Goal: Task Accomplishment & Management: Use online tool/utility

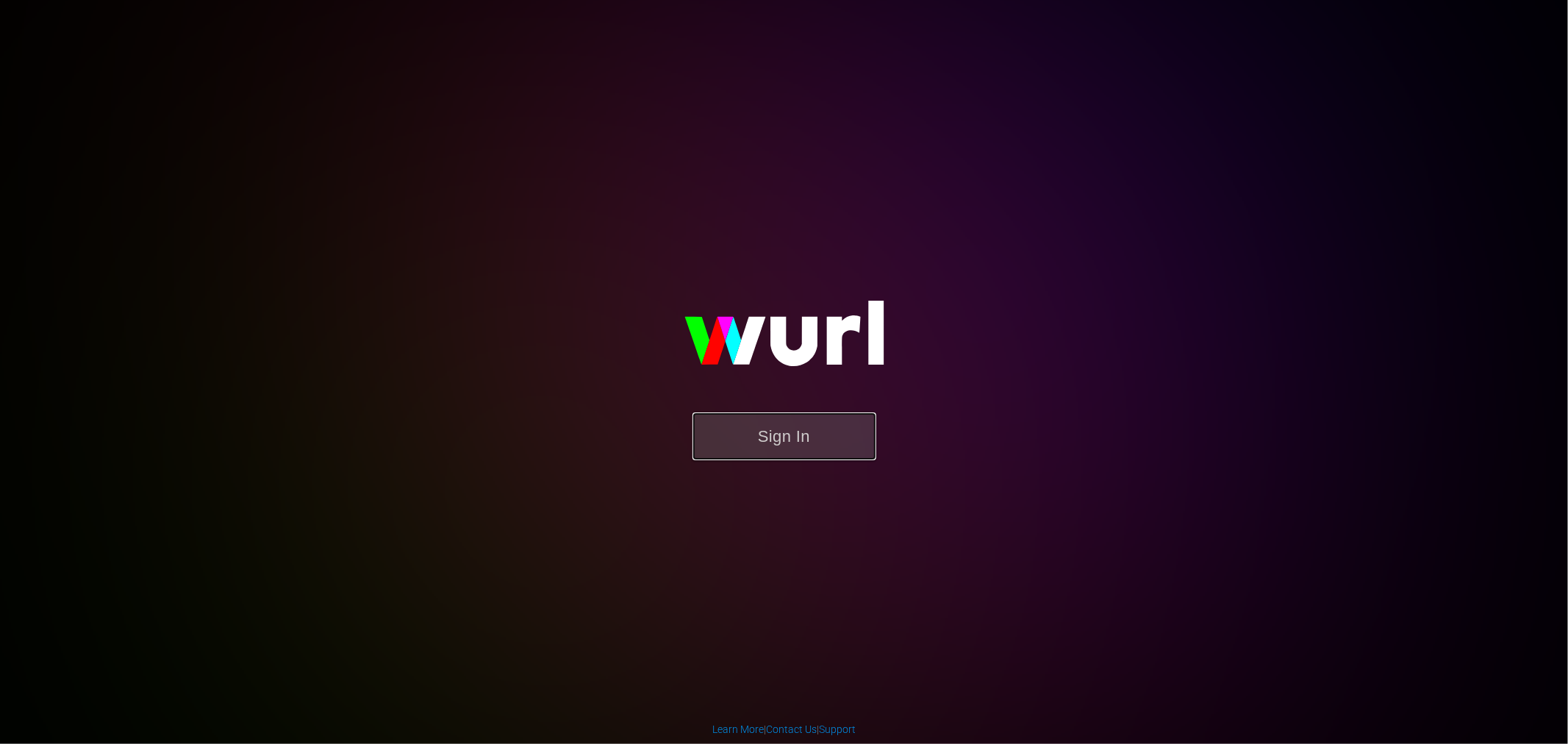
click at [770, 437] on button "Sign In" at bounding box center [784, 436] width 183 height 48
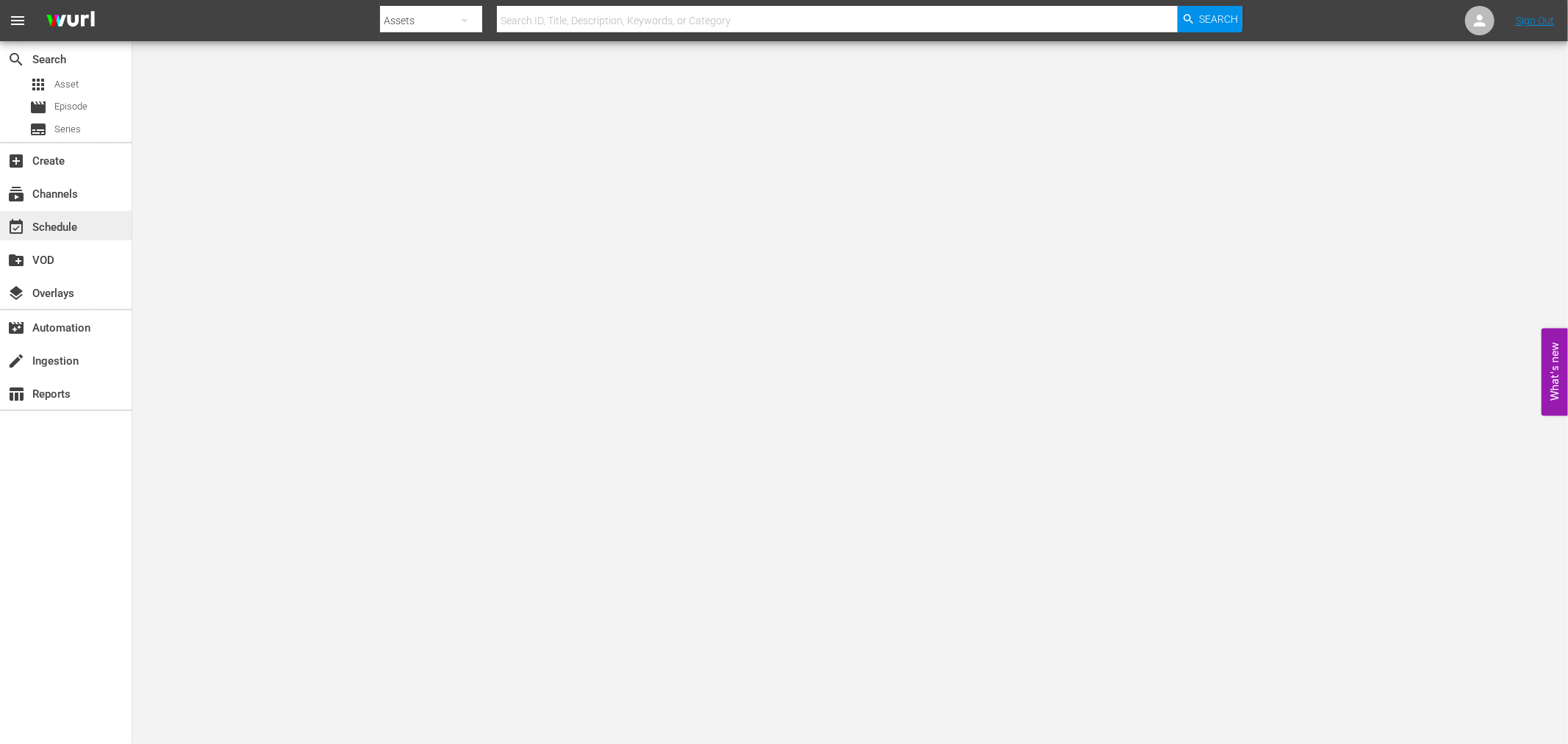
click at [98, 217] on div "event_available Schedule" at bounding box center [66, 226] width 132 height 29
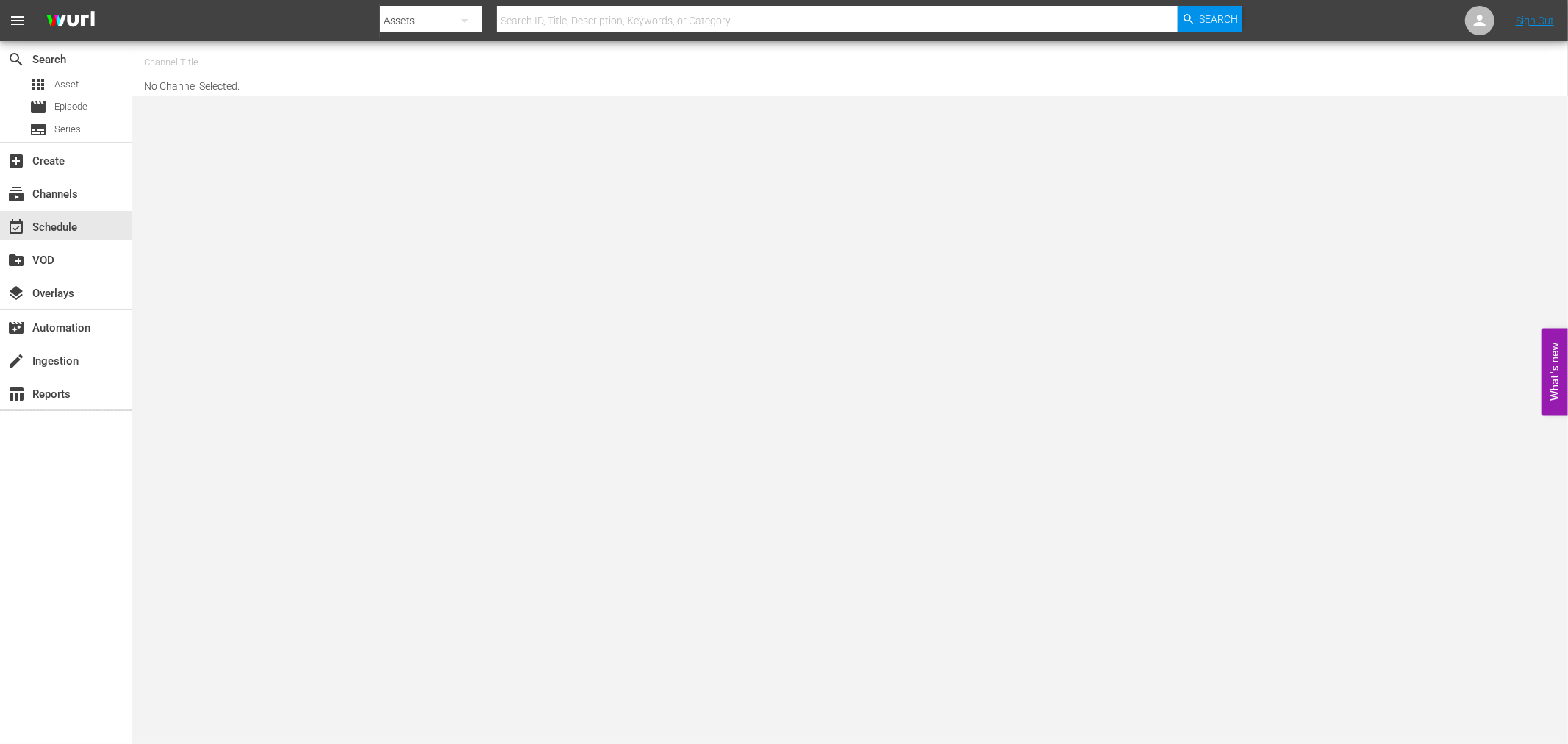
click at [202, 66] on input "text" at bounding box center [239, 62] width 188 height 35
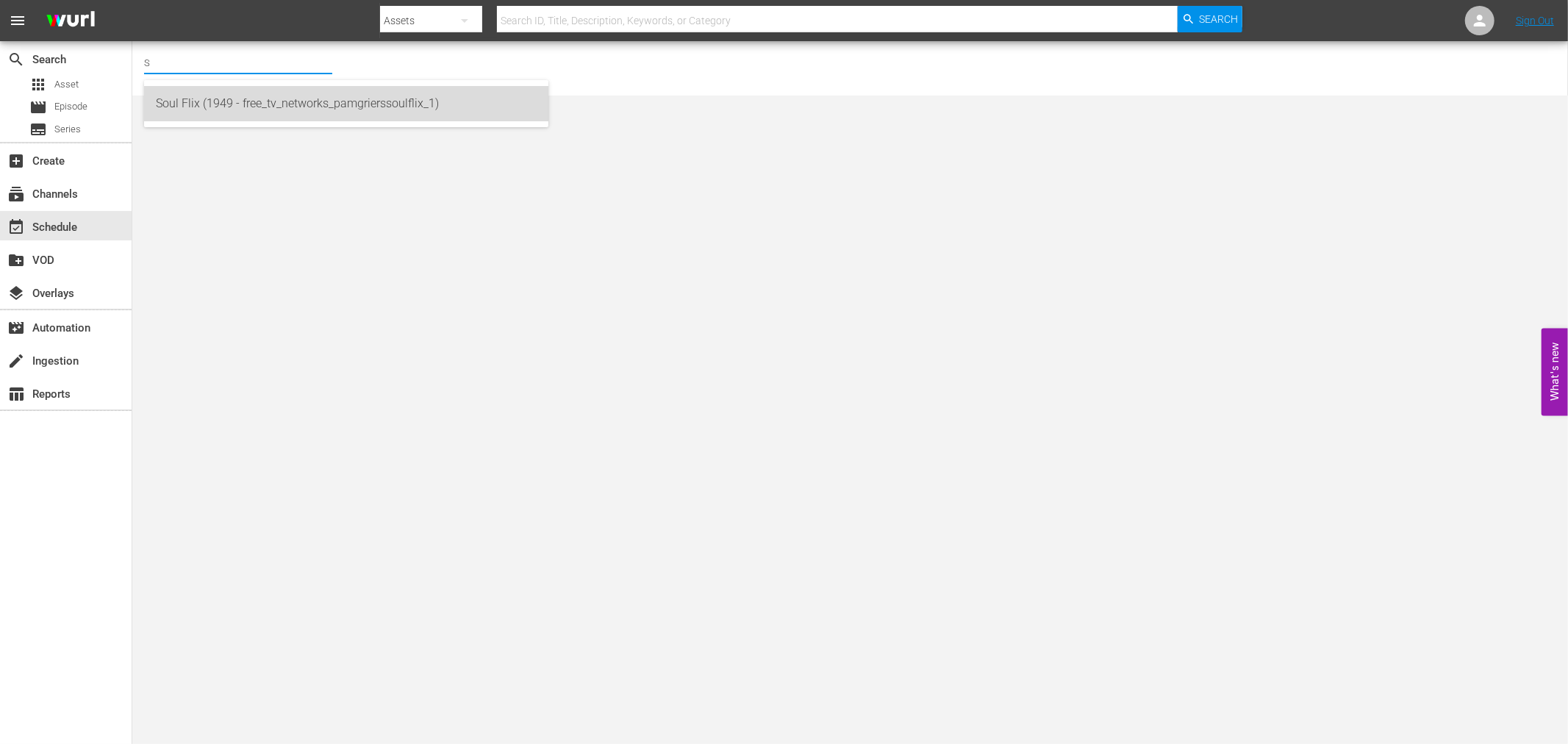
click at [213, 107] on div "Soul Flix (1949 - free_tv_networks_pamgrierssoulflix_1)" at bounding box center [346, 104] width 381 height 35
type input "Soul Flix (1949 - free_tv_networks_pamgrierssoulflix_1)"
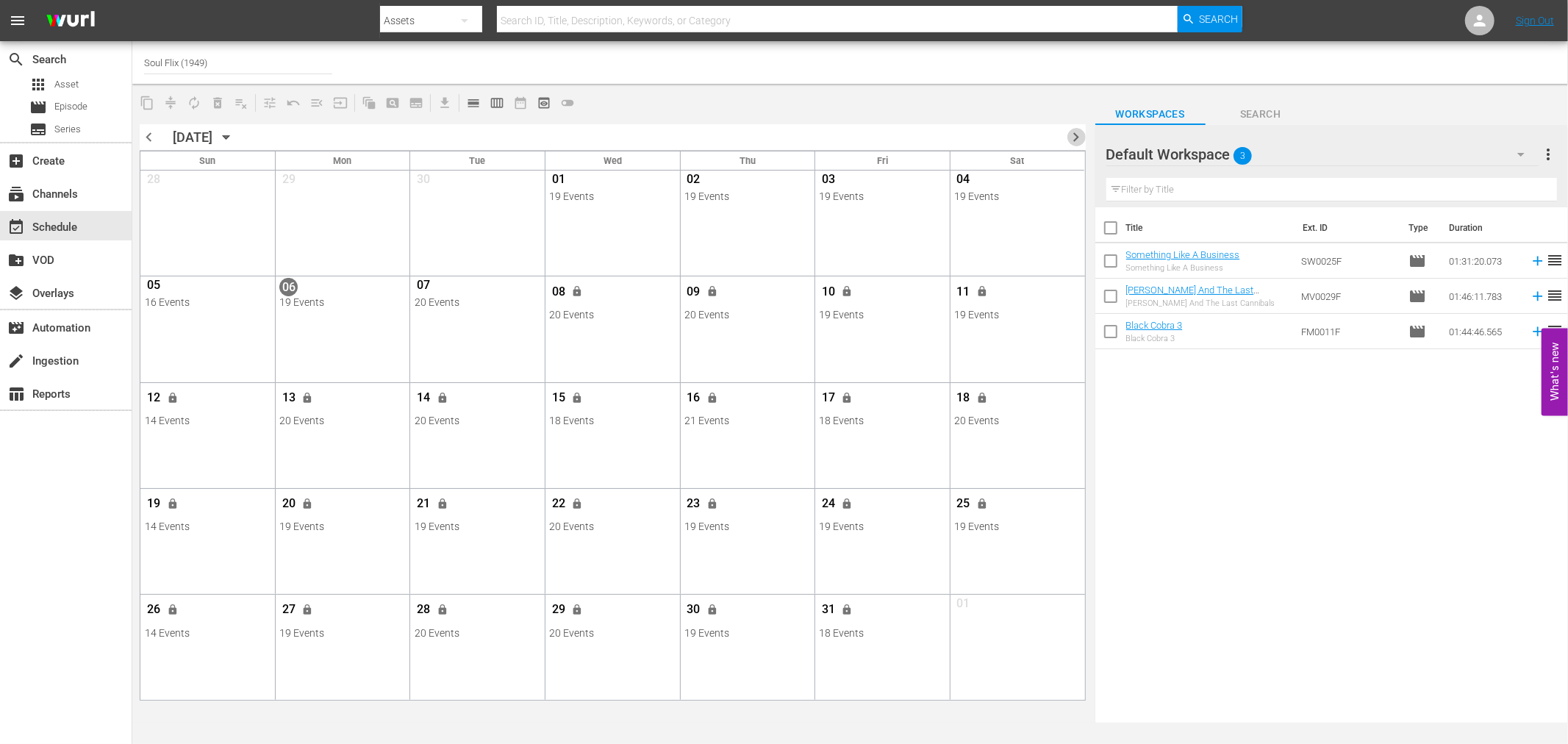
click at [1077, 132] on span "chevron_right" at bounding box center [1076, 137] width 18 height 18
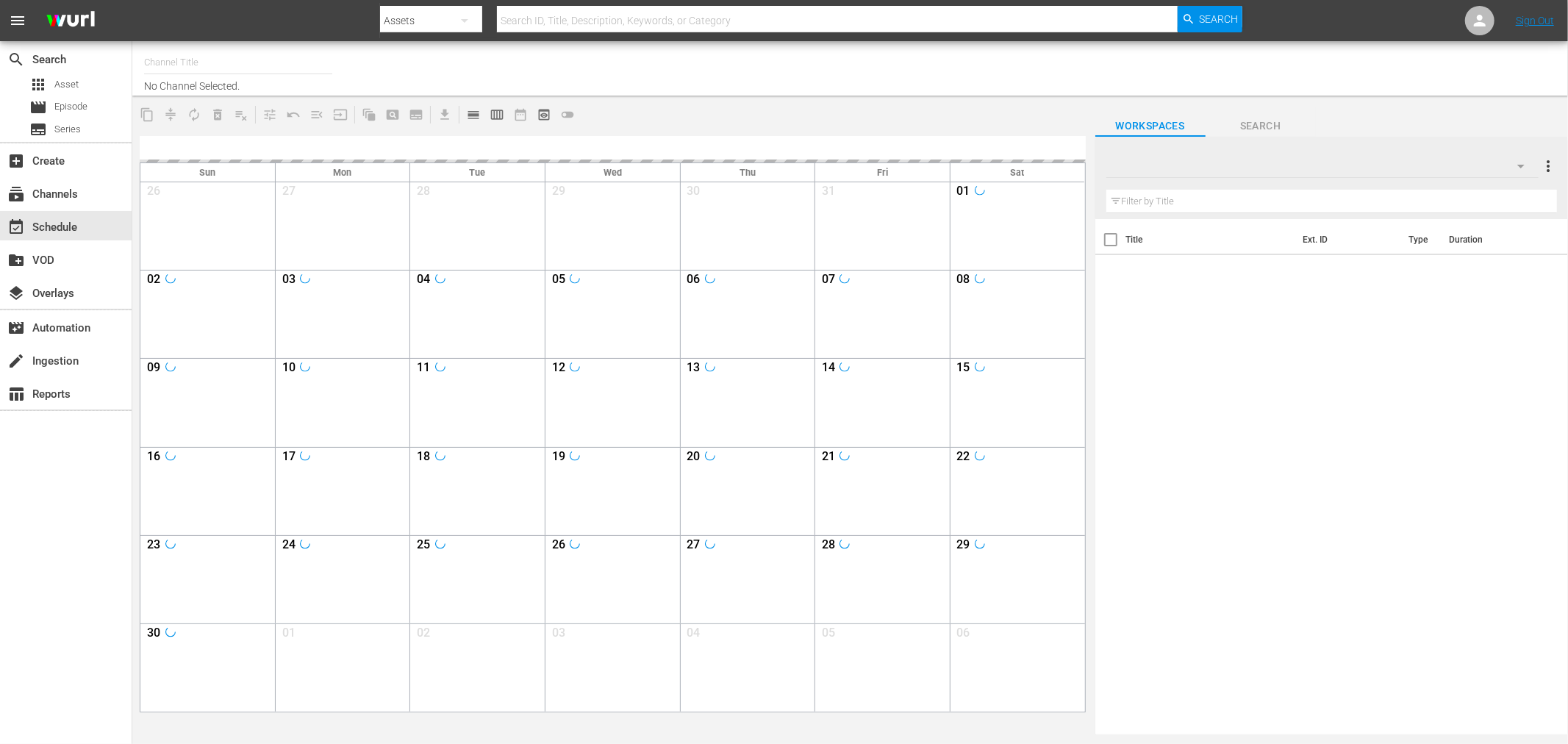
type input "Soul Flix (1949)"
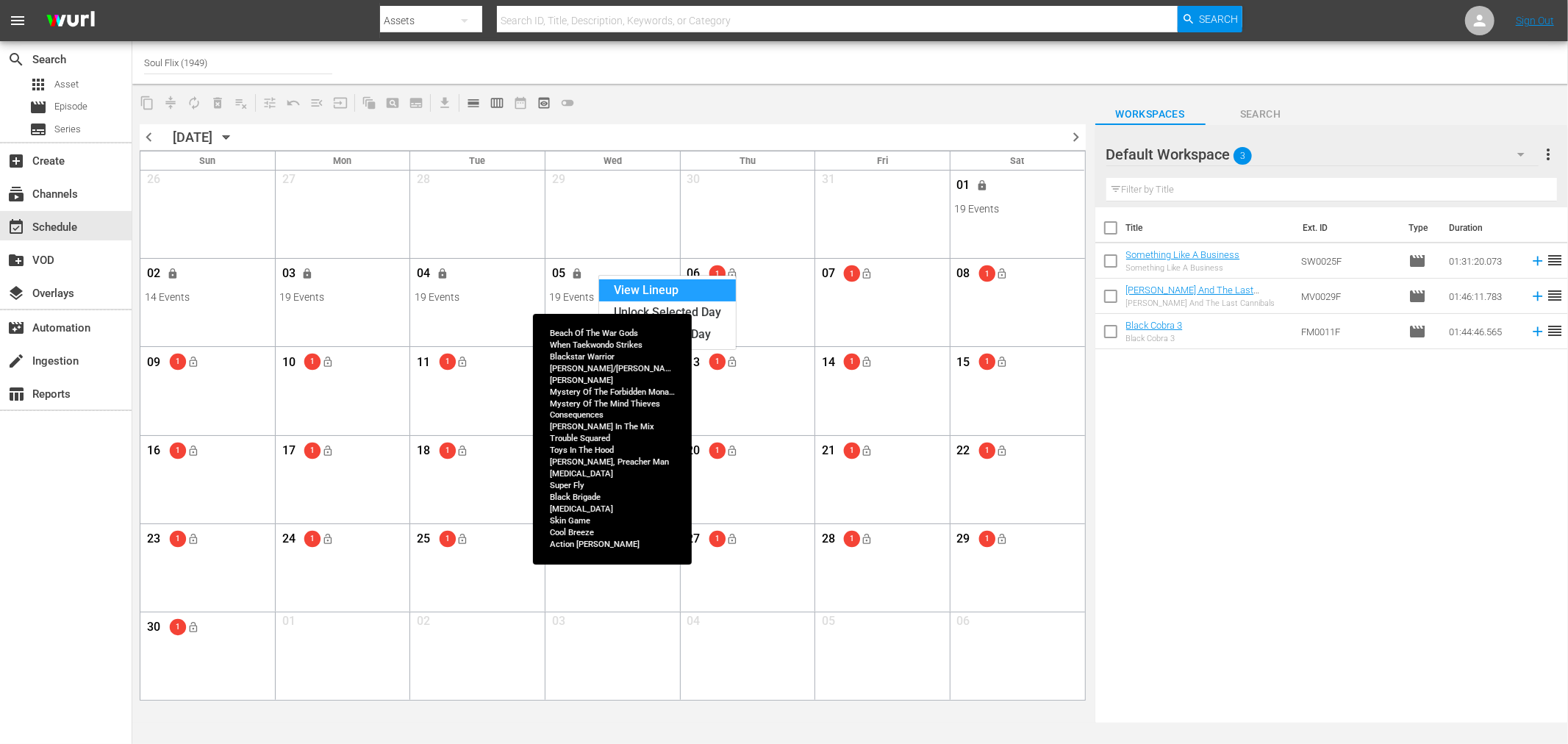
click at [637, 288] on div "View Lineup" at bounding box center [667, 290] width 137 height 22
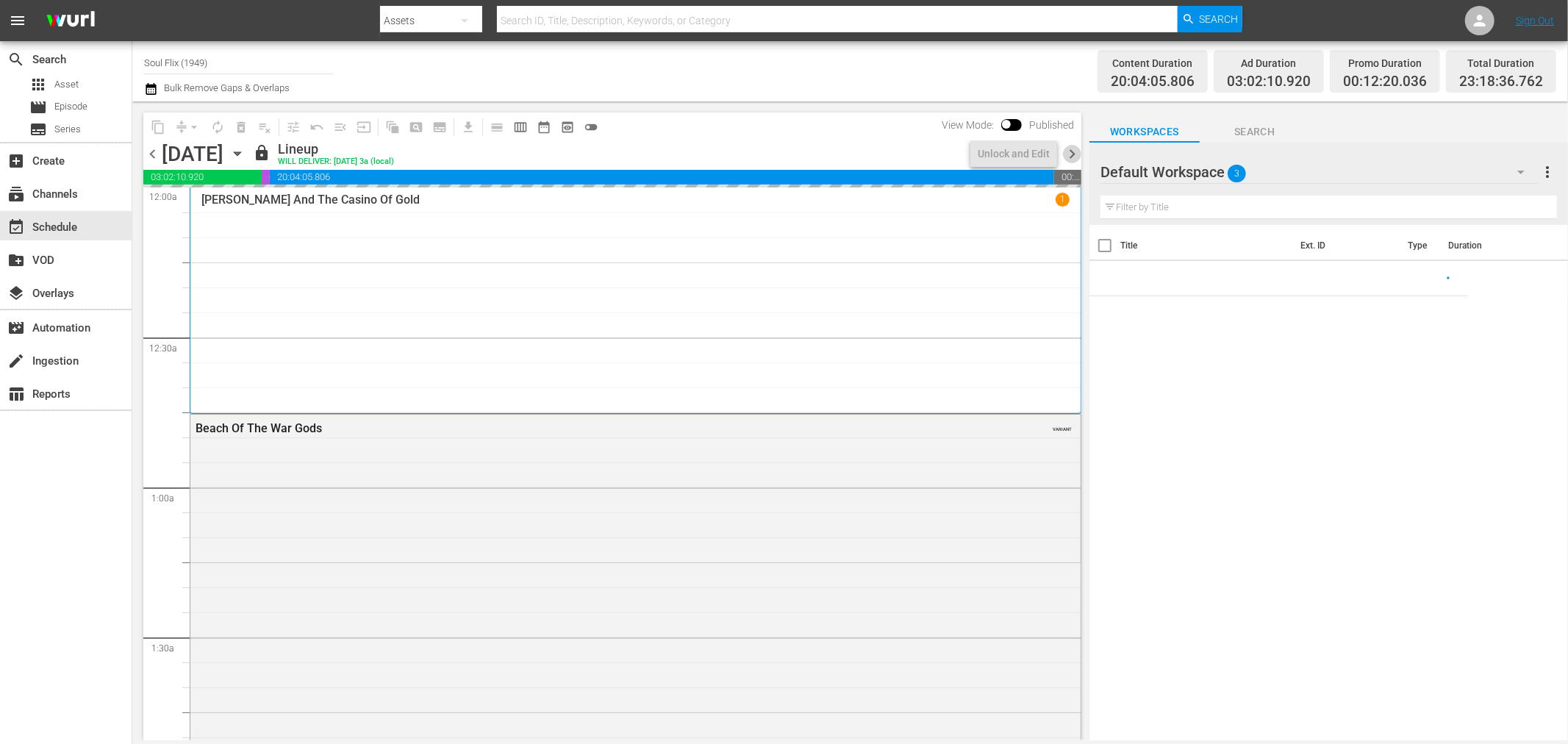
click at [1074, 150] on span "chevron_right" at bounding box center [1072, 153] width 18 height 18
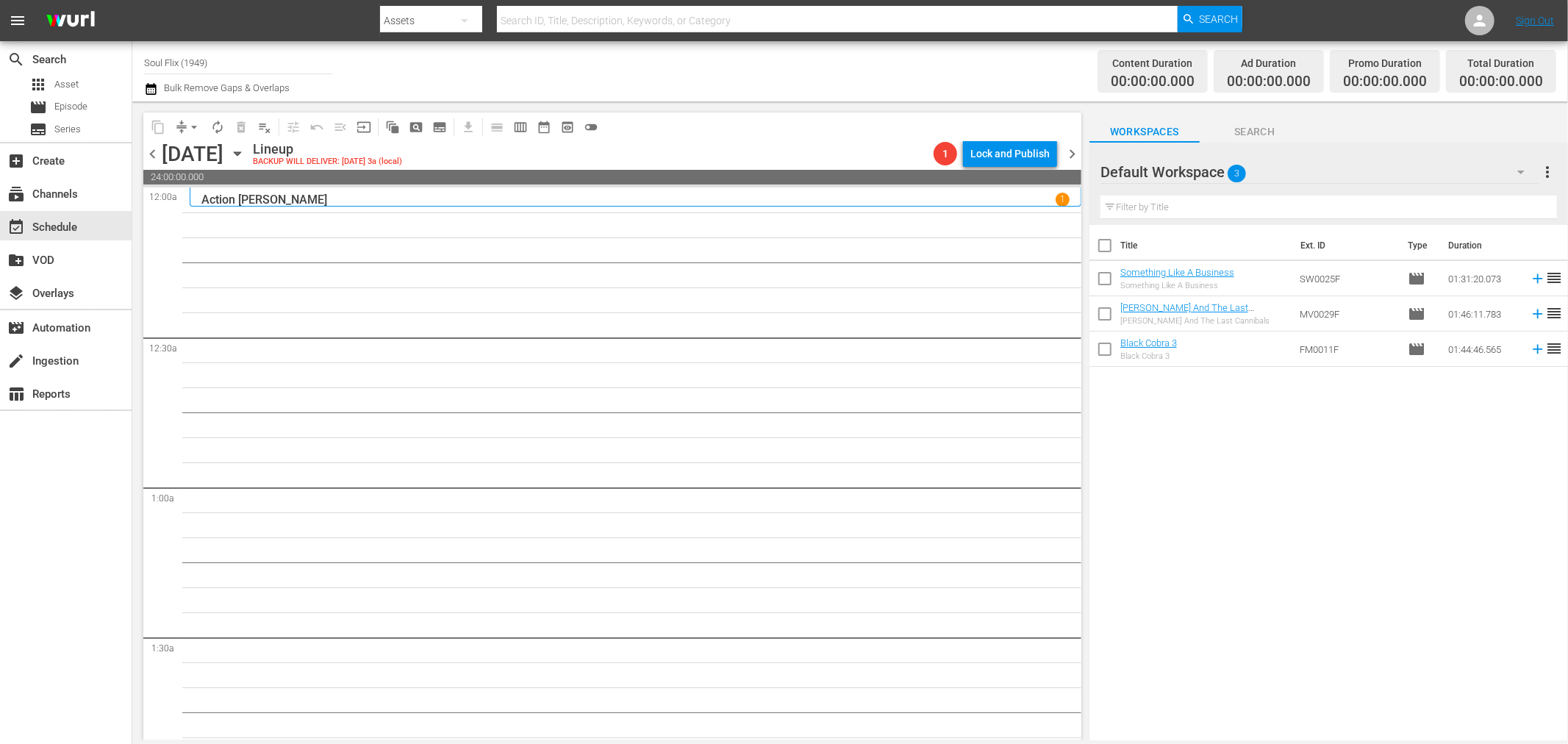
click at [306, 201] on div "Action [PERSON_NAME] 1" at bounding box center [635, 200] width 868 height 14
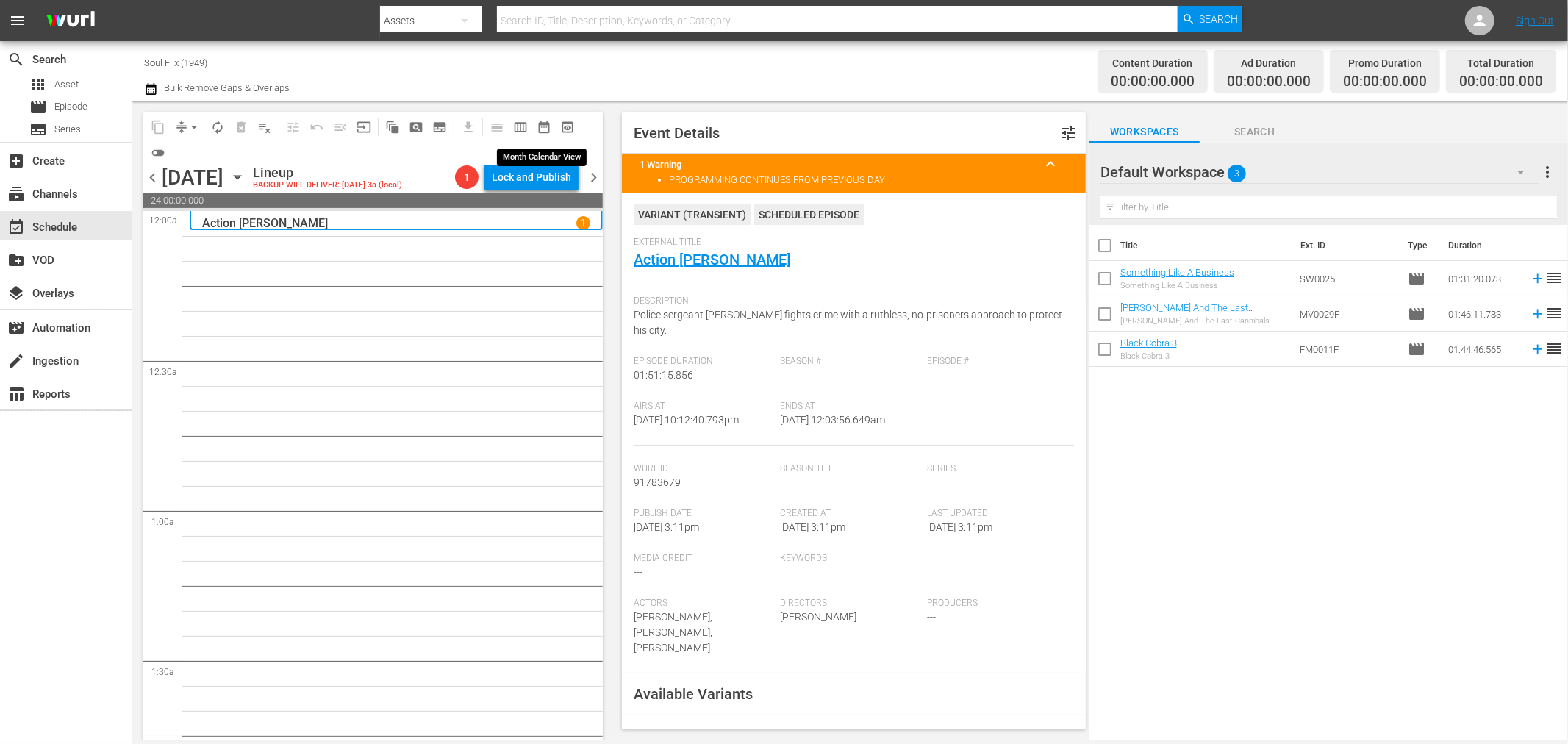
click at [538, 129] on span "date_range_outlined" at bounding box center [543, 127] width 15 height 15
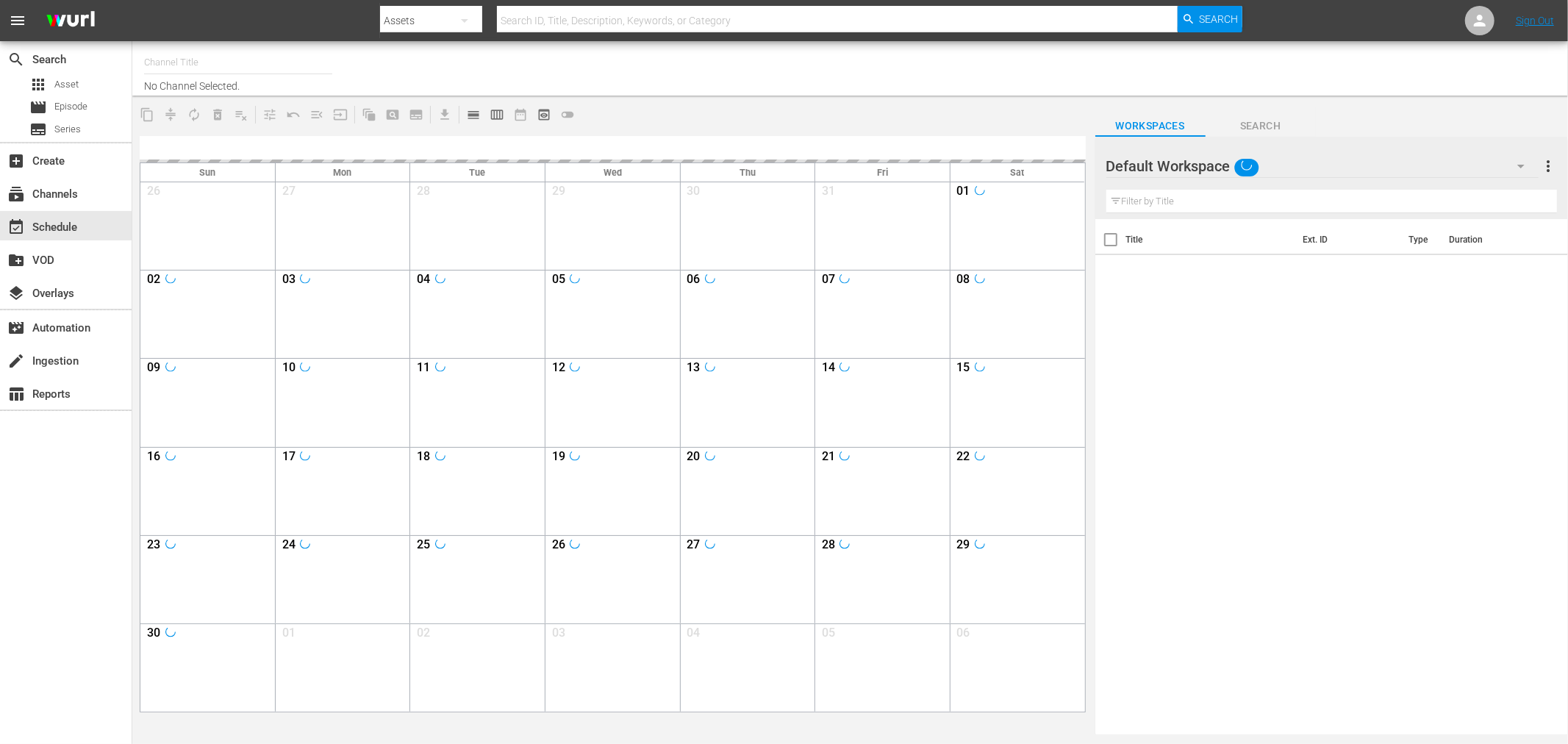
type input "Soul Flix (1949)"
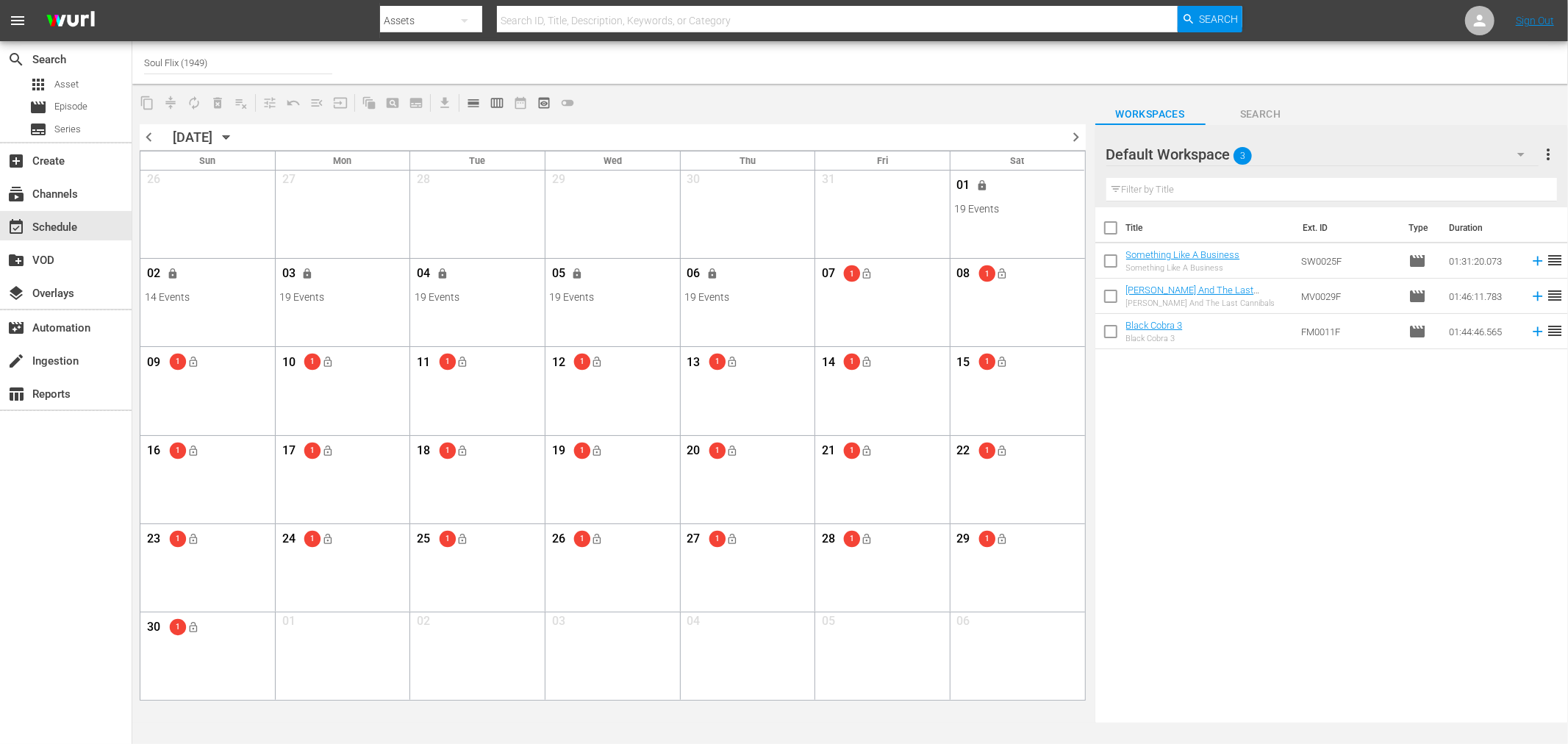
click at [23, 511] on div "search Search apps Asset movie Episode subtitles Series add_box Create subscrip…" at bounding box center [66, 412] width 132 height 744
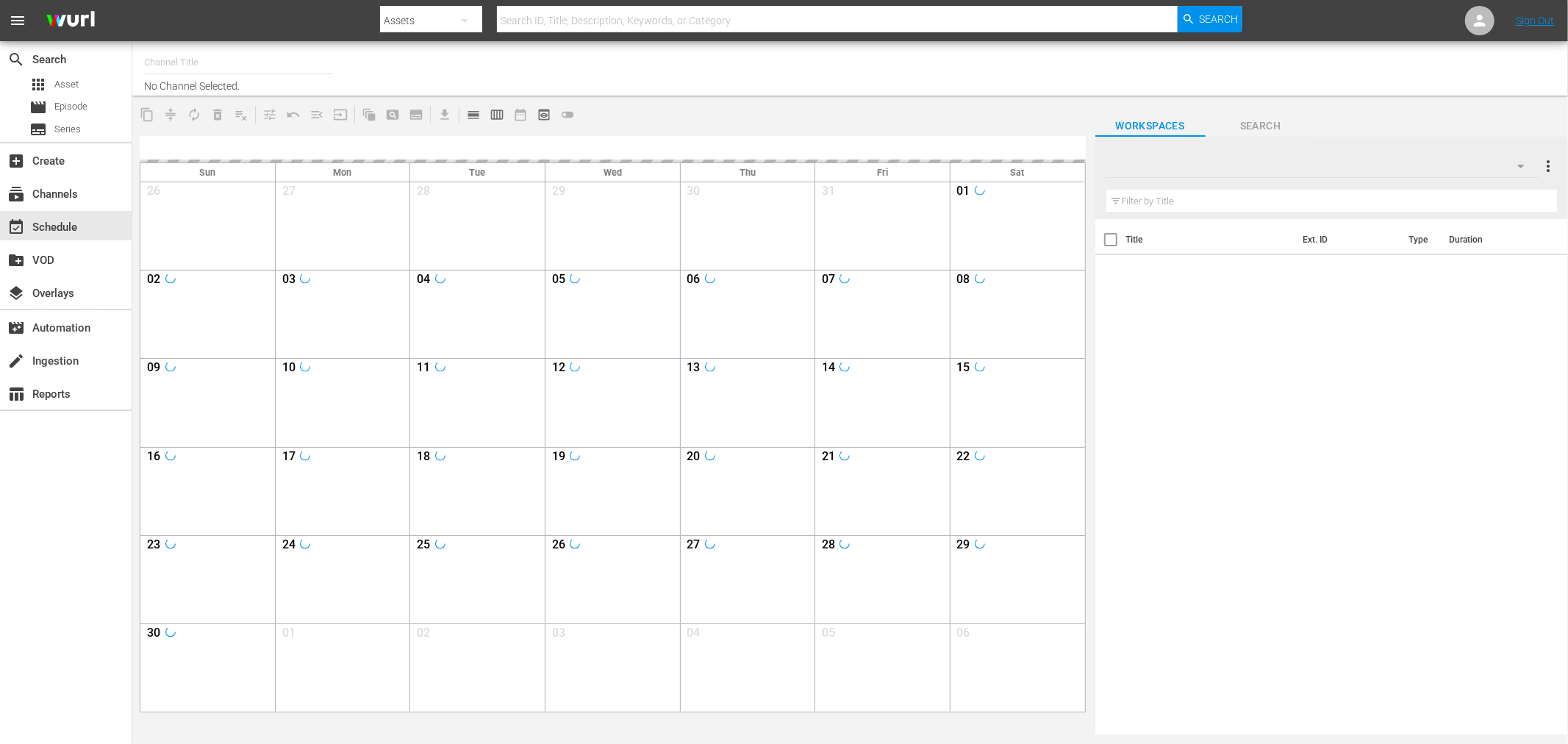
type input "Soul Flix (1949)"
